Goal: Check status: Check status

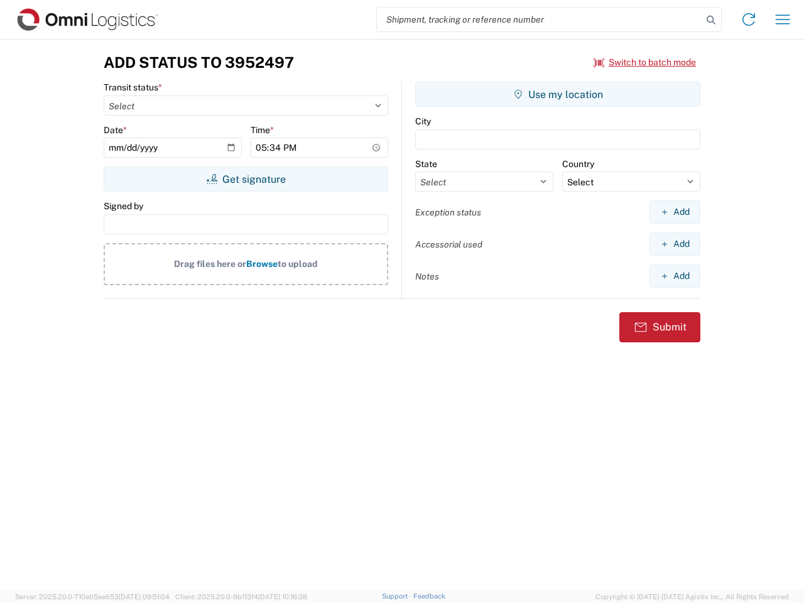
click at [540, 19] on input "search" at bounding box center [539, 20] width 325 height 24
click at [711, 20] on icon at bounding box center [711, 20] width 18 height 18
click at [749, 19] on icon at bounding box center [749, 19] width 20 height 20
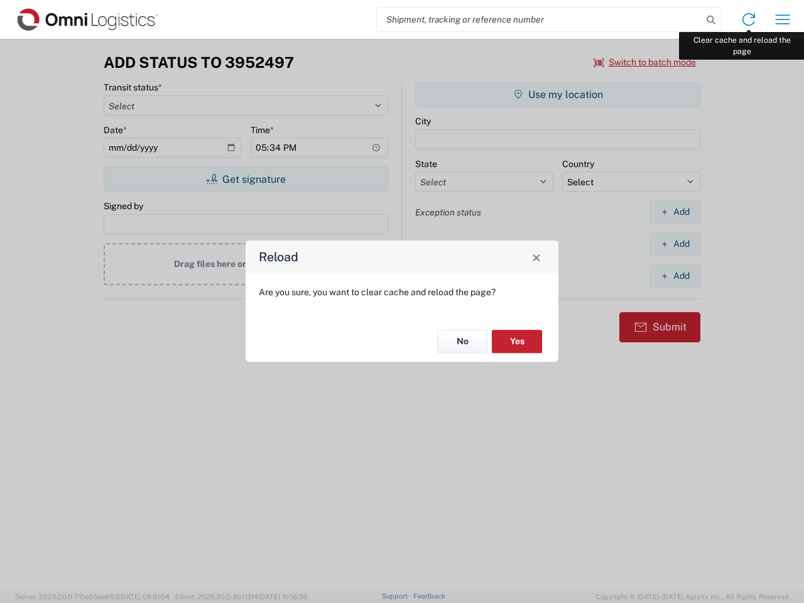
click at [783, 19] on div "Reload Are you sure, you want to clear cache and reload the page? No Yes" at bounding box center [402, 301] width 804 height 603
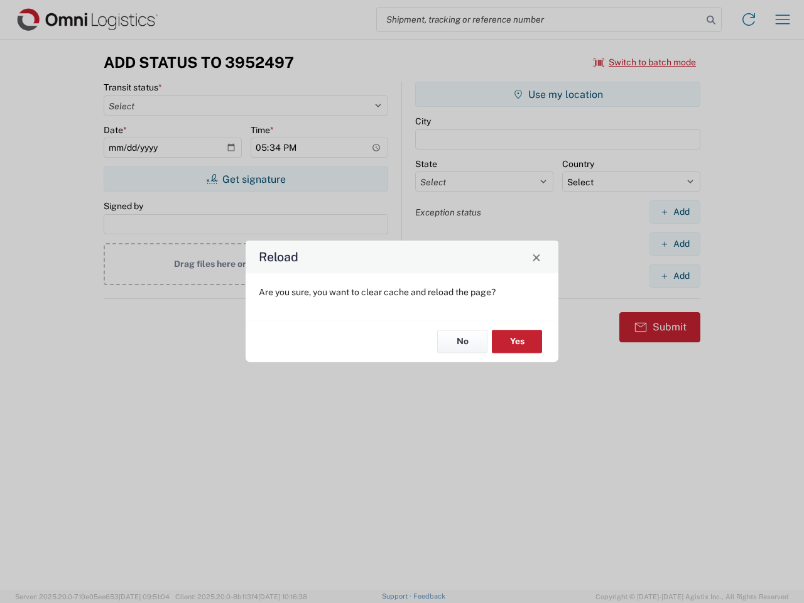
click at [645, 62] on div "Reload Are you sure, you want to clear cache and reload the page? No Yes" at bounding box center [402, 301] width 804 height 603
click at [246, 179] on div "Reload Are you sure, you want to clear cache and reload the page? No Yes" at bounding box center [402, 301] width 804 height 603
click at [558, 94] on div "Reload Are you sure, you want to clear cache and reload the page? No Yes" at bounding box center [402, 301] width 804 height 603
click at [675, 212] on div "Reload Are you sure, you want to clear cache and reload the page? No Yes" at bounding box center [402, 301] width 804 height 603
click at [675, 244] on div "Reload Are you sure, you want to clear cache and reload the page? No Yes" at bounding box center [402, 301] width 804 height 603
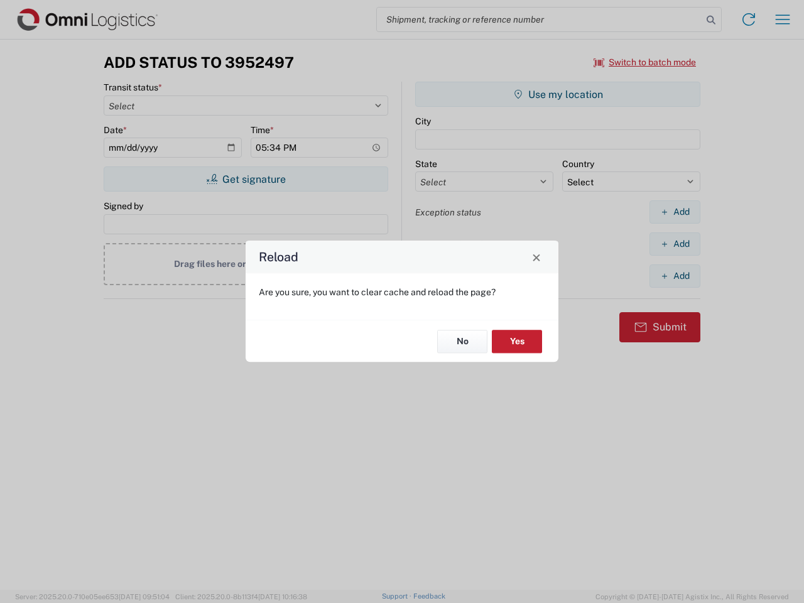
click at [675, 276] on div "Reload Are you sure, you want to clear cache and reload the page? No Yes" at bounding box center [402, 301] width 804 height 603
